Goal: Find contact information: Find contact information

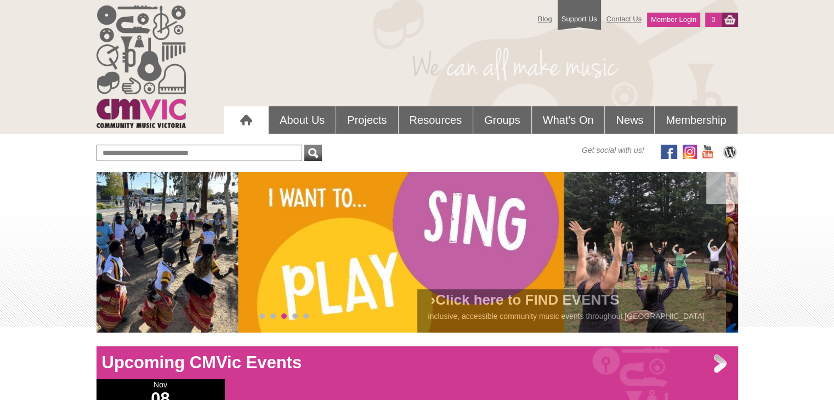
click at [243, 119] on div at bounding box center [246, 120] width 22 height 22
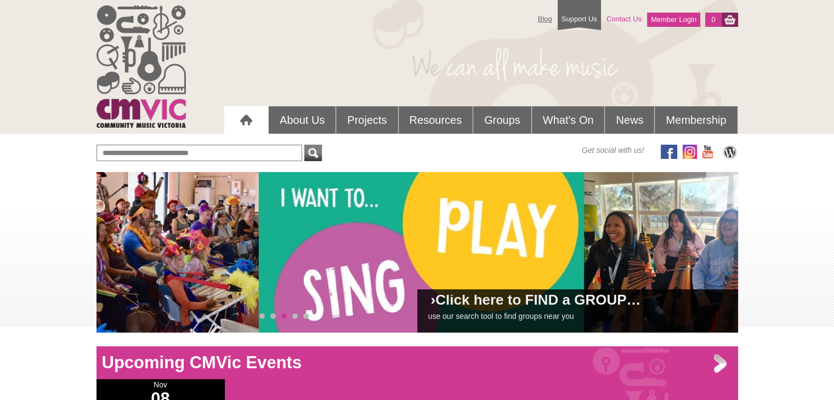
click at [623, 18] on link "Contact Us" at bounding box center [624, 18] width 46 height 19
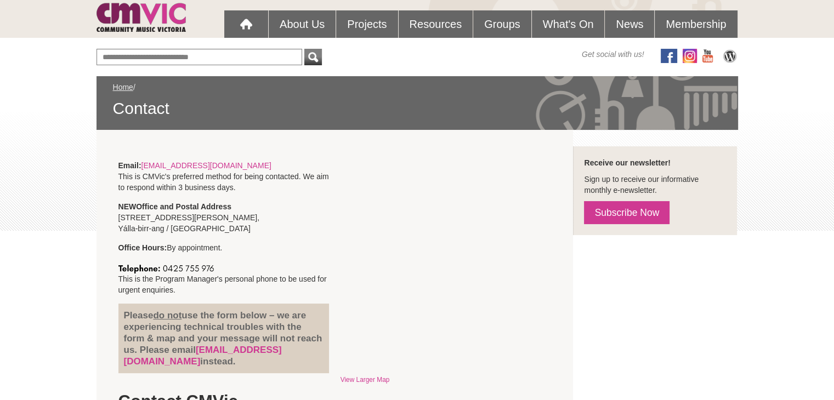
scroll to position [55, 0]
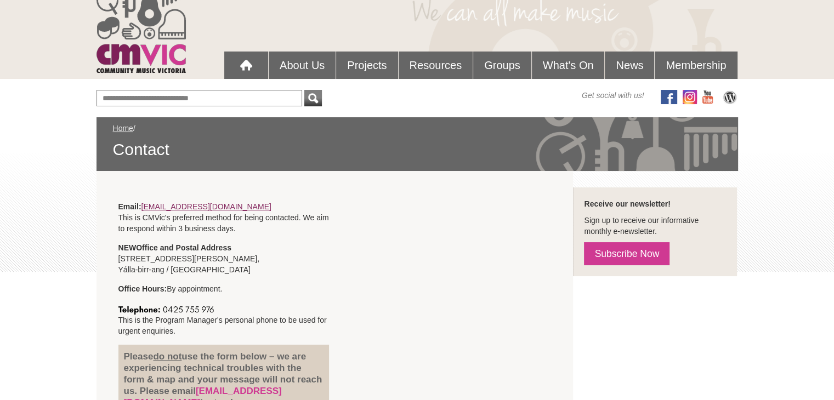
click at [178, 205] on link "[EMAIL_ADDRESS][DOMAIN_NAME]" at bounding box center [206, 206] width 130 height 9
